Goal: Task Accomplishment & Management: Use online tool/utility

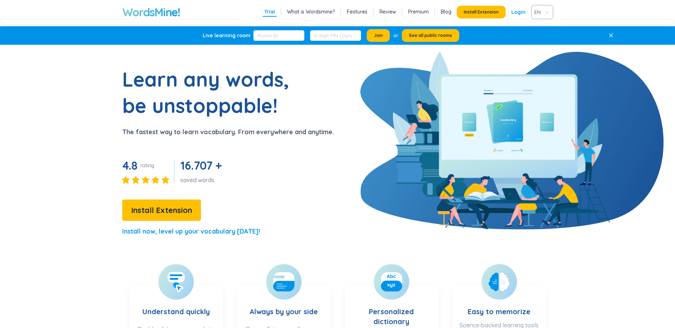
click at [152, 213] on span "Install Extension" at bounding box center [161, 210] width 61 height 12
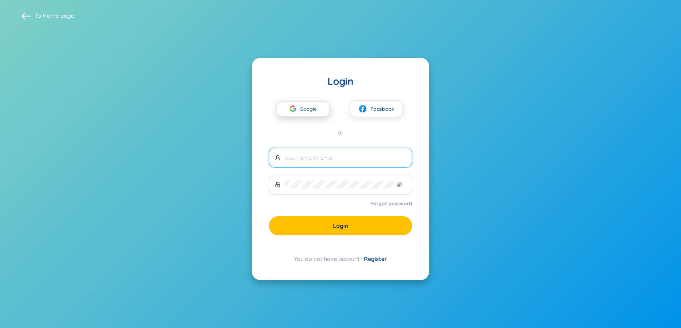
click at [304, 110] on span "Google" at bounding box center [310, 108] width 21 height 15
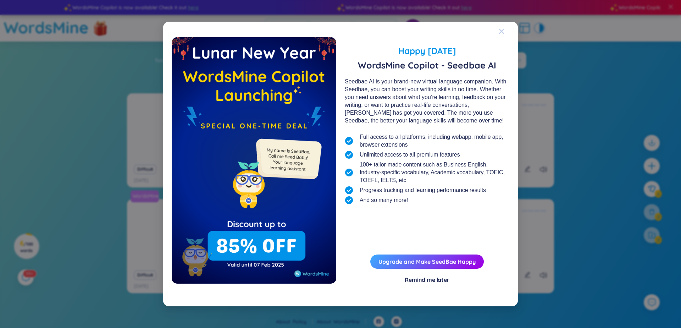
click at [500, 28] on div "Close" at bounding box center [501, 31] width 6 height 19
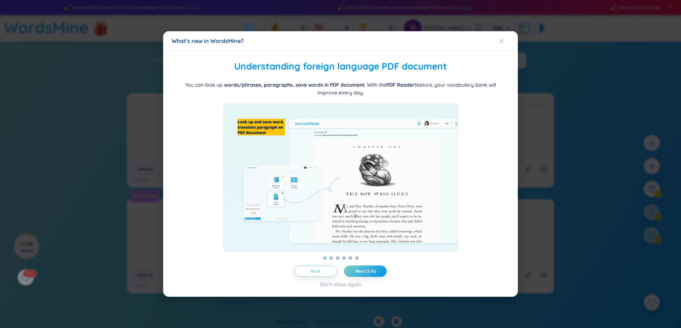
click at [502, 43] on div "Close" at bounding box center [501, 40] width 6 height 19
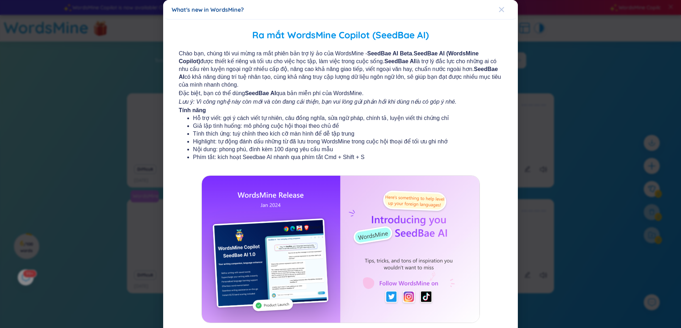
click at [499, 12] on icon "Close" at bounding box center [501, 10] width 6 height 6
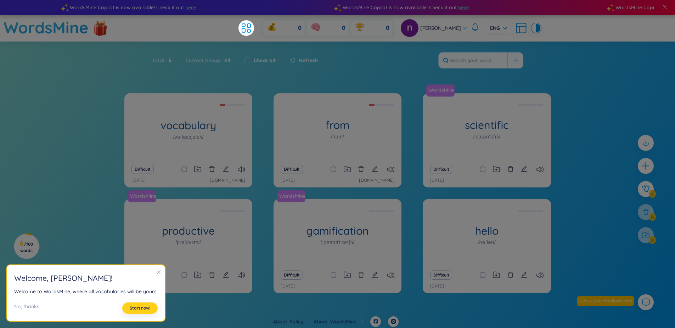
click at [138, 305] on span "Start now!" at bounding box center [140, 308] width 21 height 6
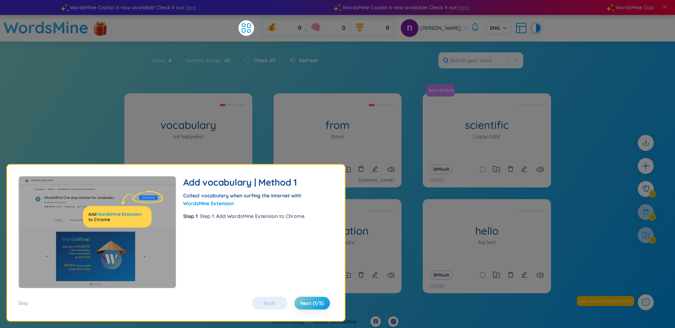
click at [280, 302] on div "Back Next (1/5)" at bounding box center [291, 302] width 85 height 13
click at [320, 303] on span "Next (1/5)" at bounding box center [312, 302] width 24 height 7
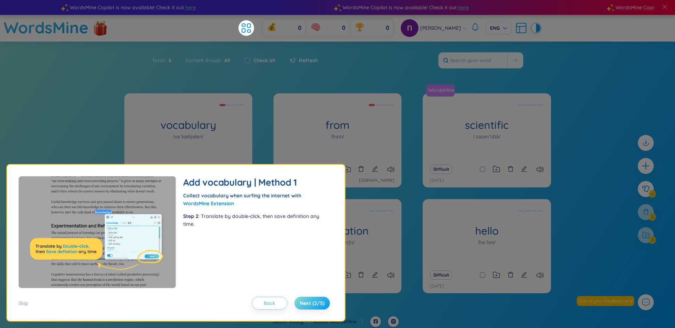
click at [316, 303] on span "Next (2/5)" at bounding box center [312, 302] width 25 height 7
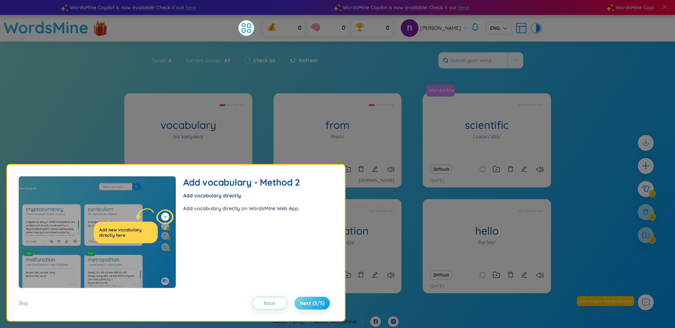
click at [316, 303] on span "Next (3/5)" at bounding box center [312, 302] width 25 height 7
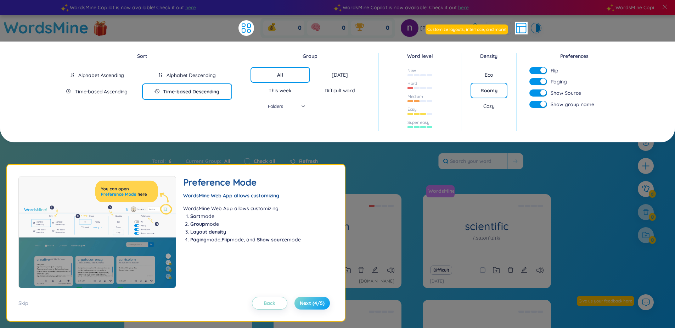
click at [316, 303] on span "Next (4/5)" at bounding box center [312, 302] width 25 height 7
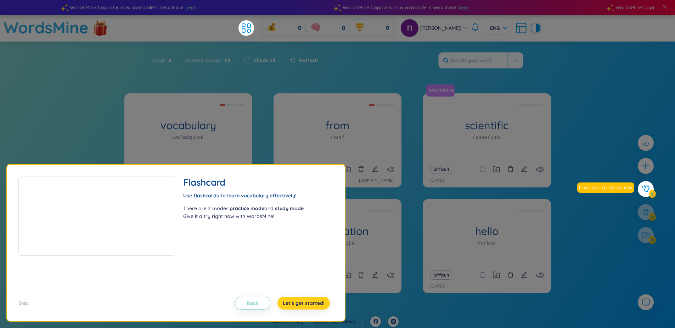
click at [316, 303] on span "Let's get started!" at bounding box center [304, 302] width 42 height 7
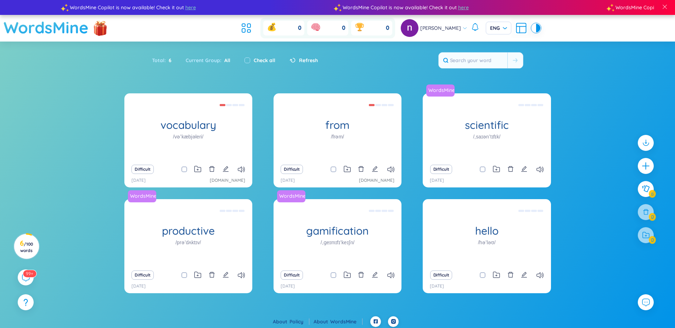
click at [72, 31] on h1 "WordsMine" at bounding box center [46, 27] width 85 height 25
